Goal: Information Seeking & Learning: Learn about a topic

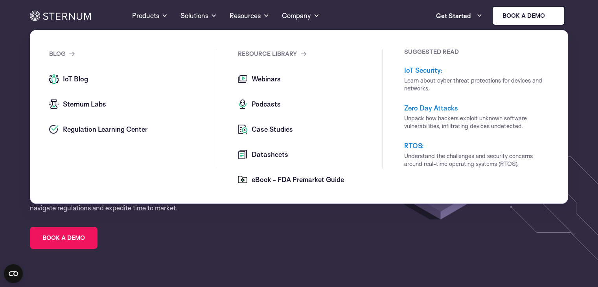
click at [71, 78] on span "IoT Blog" at bounding box center [74, 78] width 27 height 9
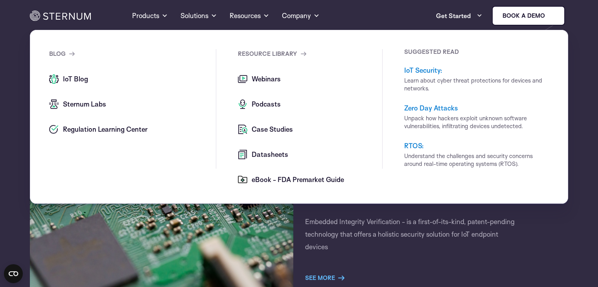
click at [416, 70] on link "IoT Security:" at bounding box center [423, 70] width 38 height 8
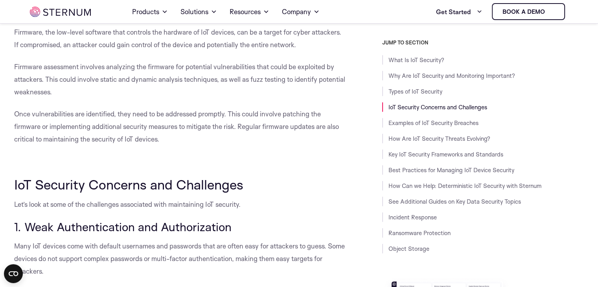
scroll to position [1007, 0]
